Goal: Task Accomplishment & Management: Manage account settings

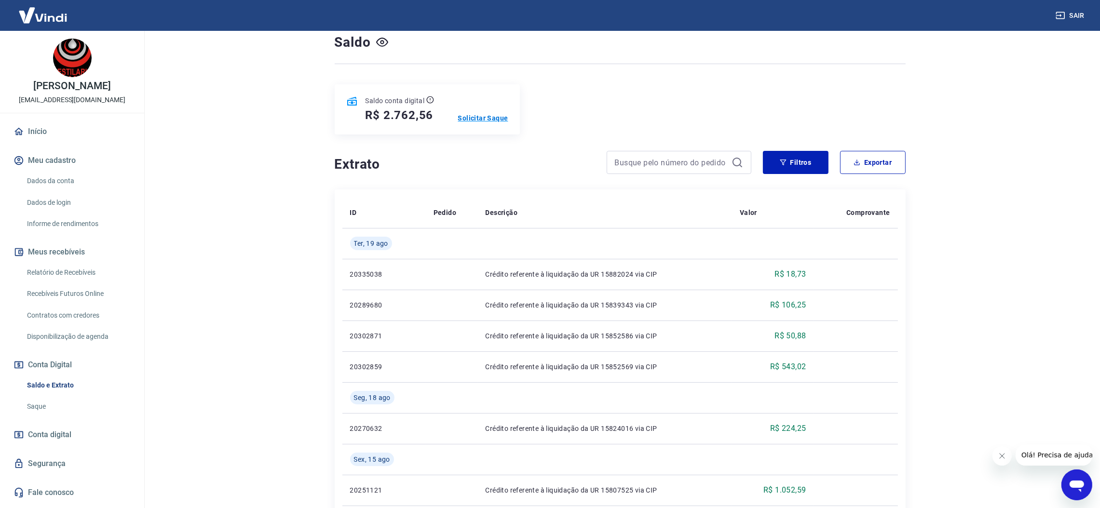
click at [481, 117] on p "Solicitar Saque" at bounding box center [483, 118] width 50 height 10
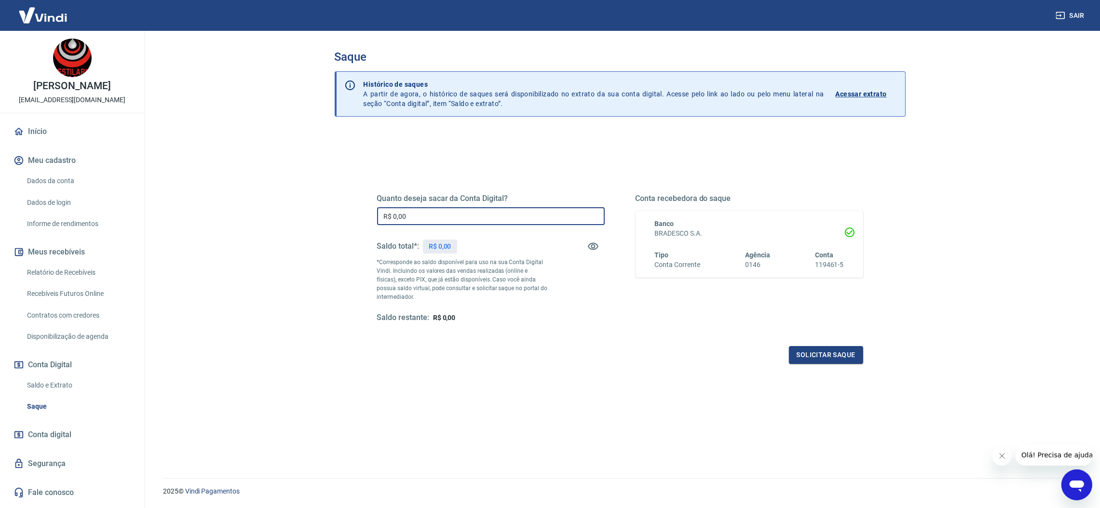
drag, startPoint x: 378, startPoint y: 216, endPoint x: 215, endPoint y: 216, distance: 162.5
click at [221, 216] on main "Saque Histórico de saques A partir de agora, o histórico de saques será disponi…" at bounding box center [620, 269] width 960 height 477
type input "R$ 2.700,00"
click at [821, 351] on button "Solicitar saque" at bounding box center [826, 355] width 74 height 18
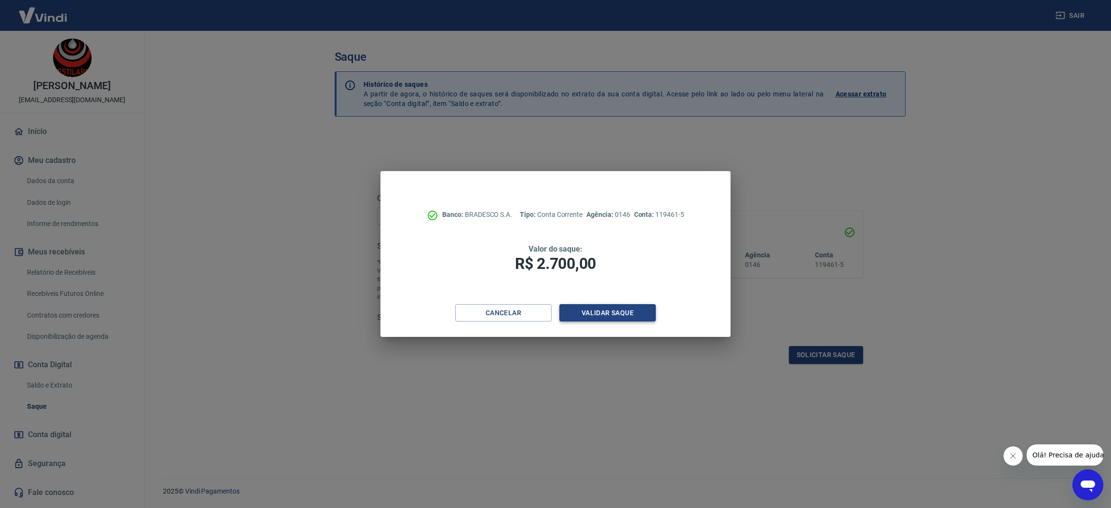
click at [620, 312] on button "Validar saque" at bounding box center [607, 313] width 96 height 18
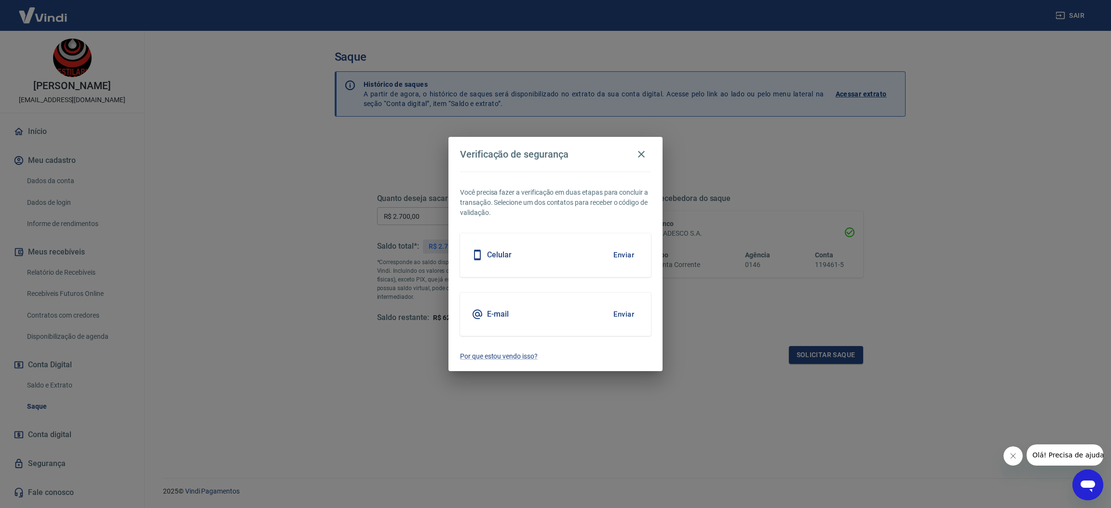
click at [623, 312] on button "Enviar" at bounding box center [623, 314] width 31 height 20
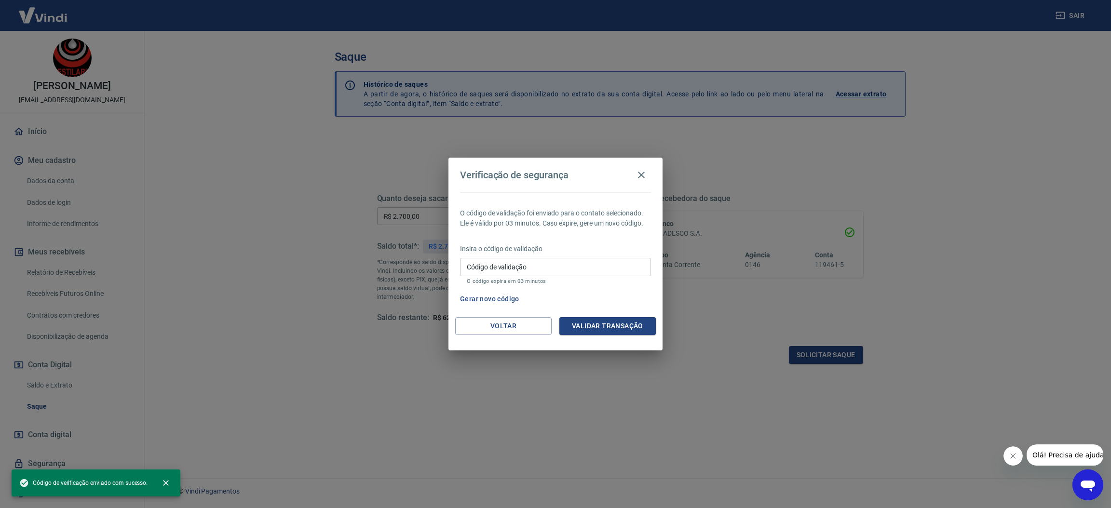
click at [525, 263] on input "Código de validação" at bounding box center [555, 267] width 191 height 18
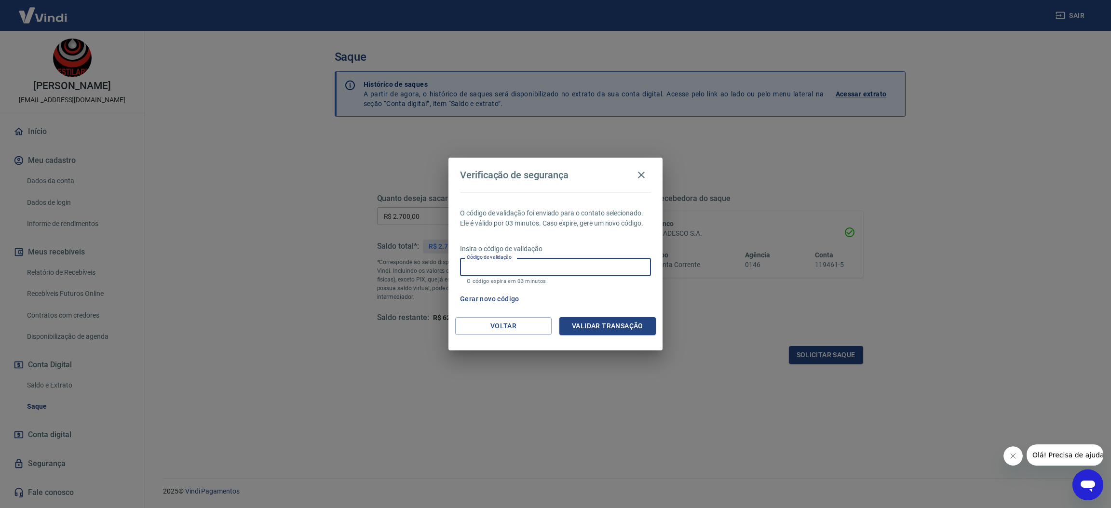
paste input "215190"
type input "215190"
click at [601, 330] on button "Validar transação" at bounding box center [607, 326] width 96 height 18
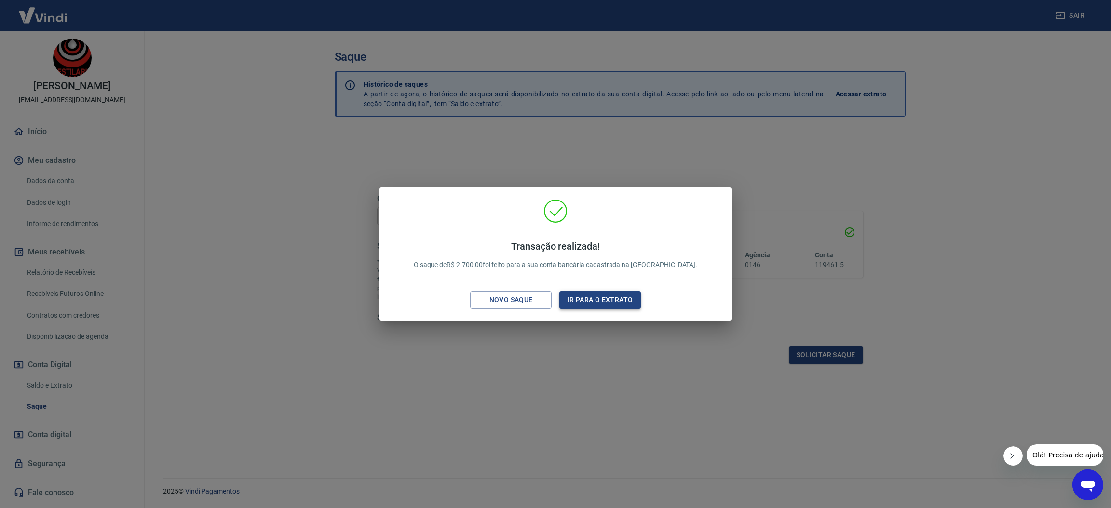
click at [596, 297] on button "Ir para o extrato" at bounding box center [599, 300] width 81 height 18
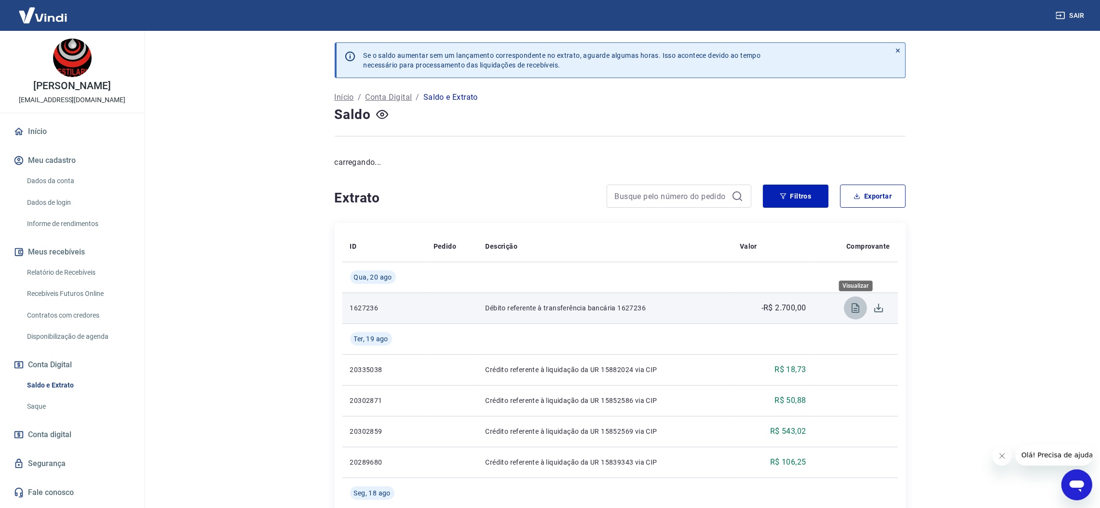
click at [856, 309] on icon "Visualizar" at bounding box center [856, 308] width 12 height 12
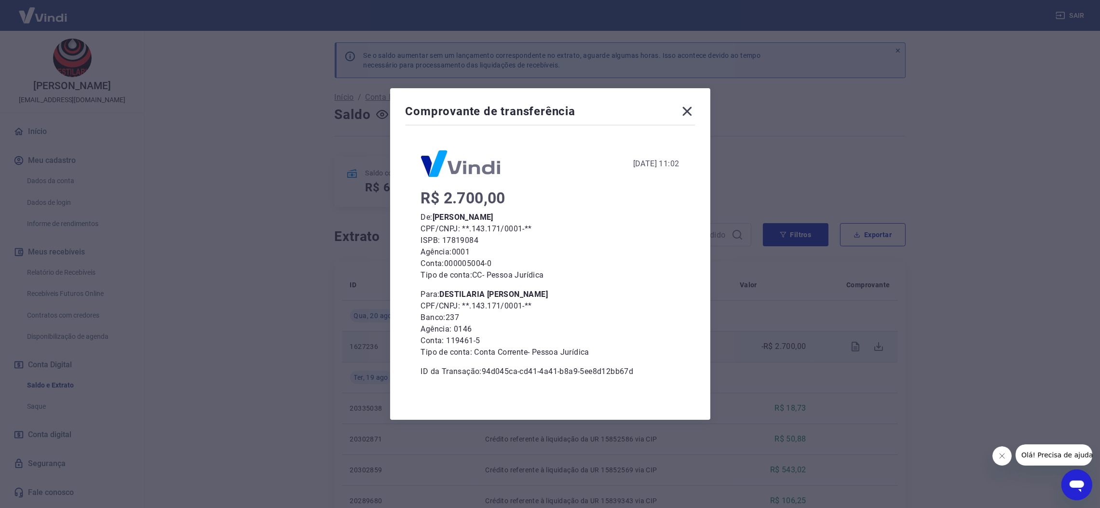
click at [693, 121] on div "Comprovante de transferência" at bounding box center [549, 113] width 289 height 19
click at [695, 111] on icon at bounding box center [686, 111] width 15 height 15
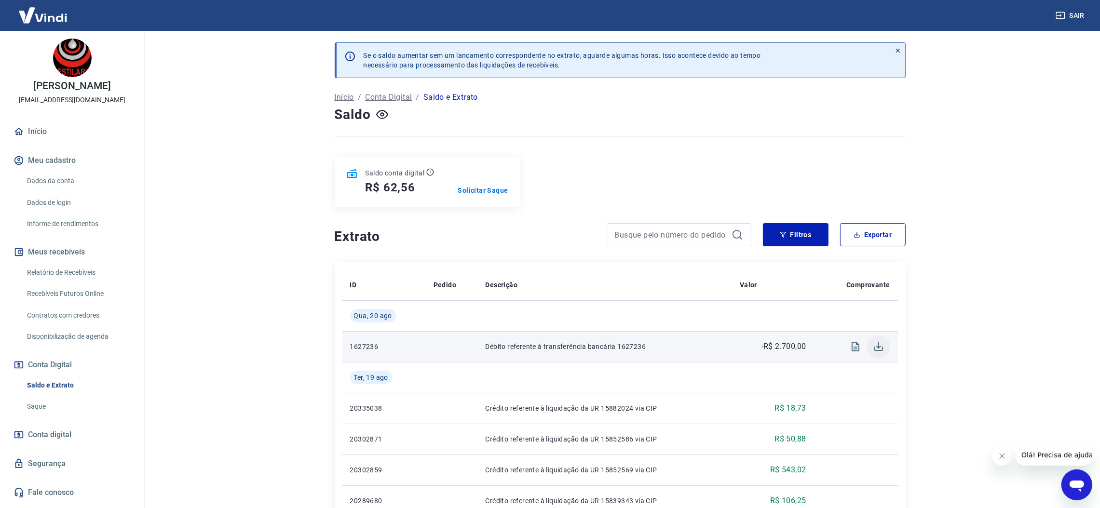
click at [876, 348] on icon "Download" at bounding box center [878, 346] width 9 height 9
